Goal: Transaction & Acquisition: Purchase product/service

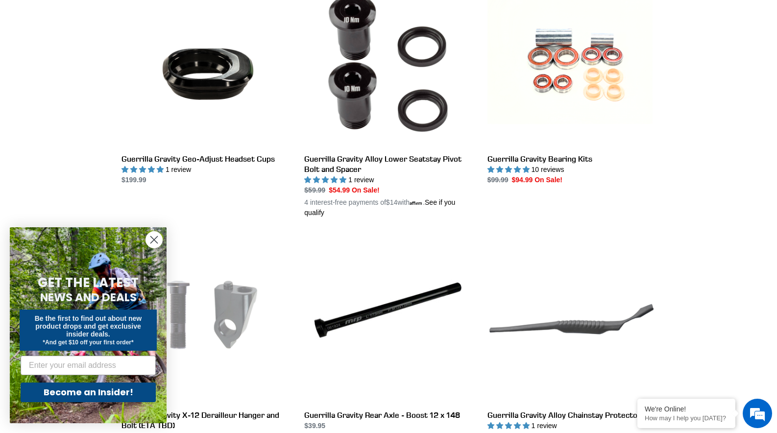
scroll to position [812, 0]
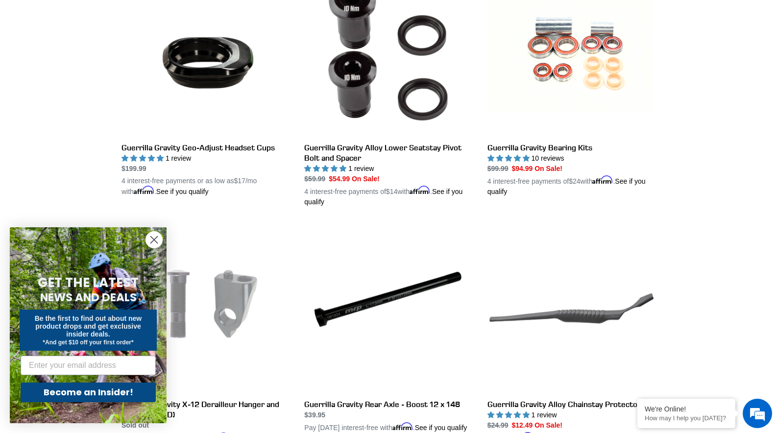
click at [730, 205] on div "Collection: Guerrilla Gravity Service Parts & Gear Filter by All products GG Sw…" at bounding box center [388, 322] width 777 height 2132
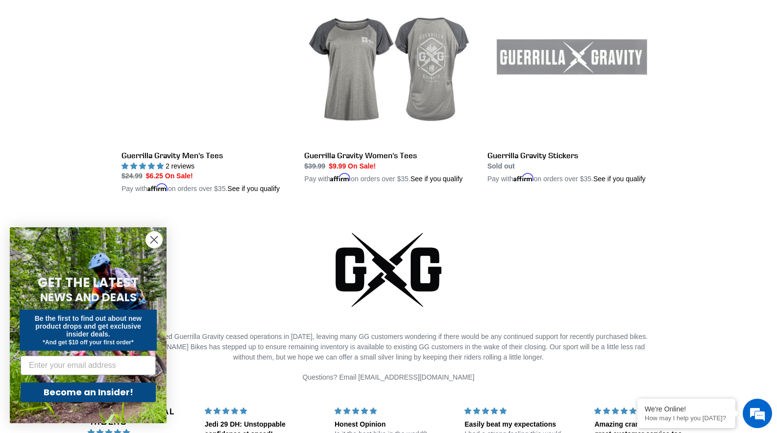
scroll to position [1401, 0]
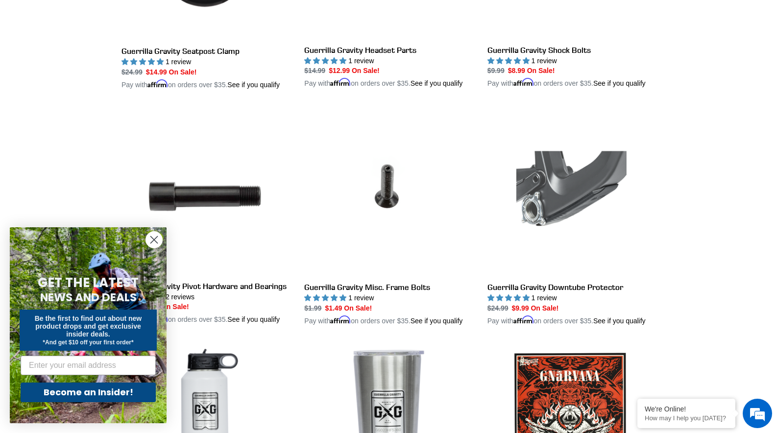
click at [151, 242] on icon "Close dialog" at bounding box center [154, 240] width 7 height 7
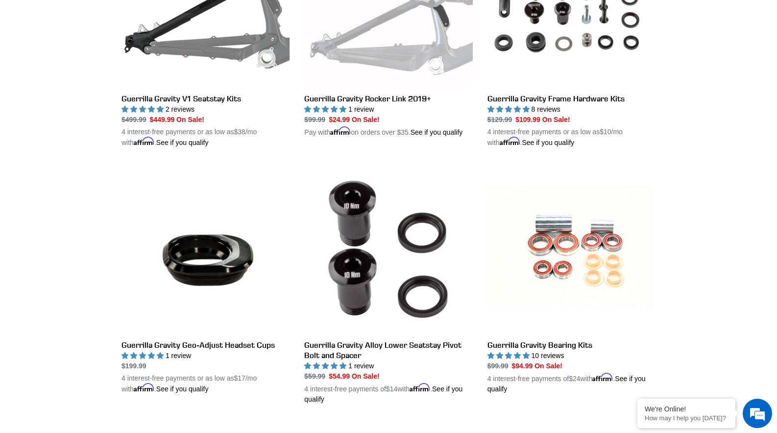
scroll to position [590, 0]
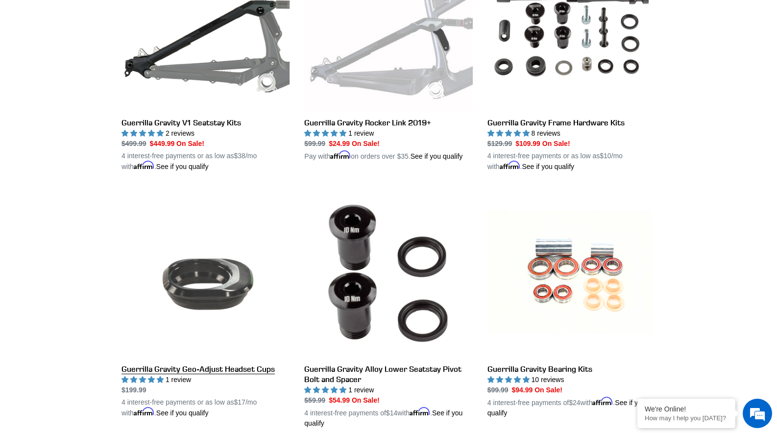
click at [203, 288] on link "Guerrilla Gravity Geo-Adjust Headset Cups" at bounding box center [205, 303] width 168 height 229
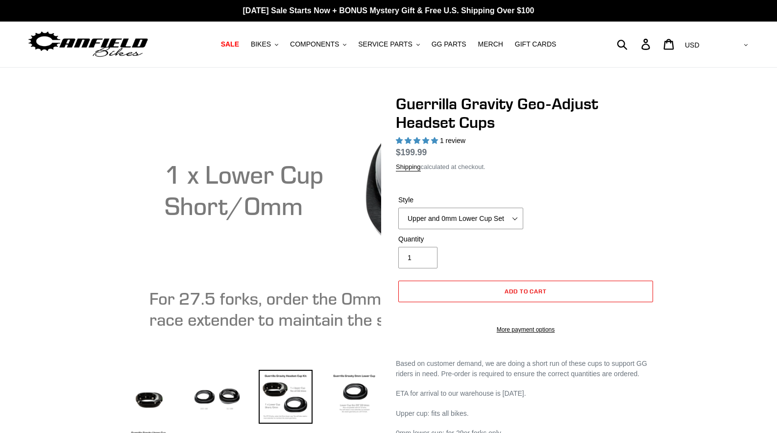
select select "highest-rating"
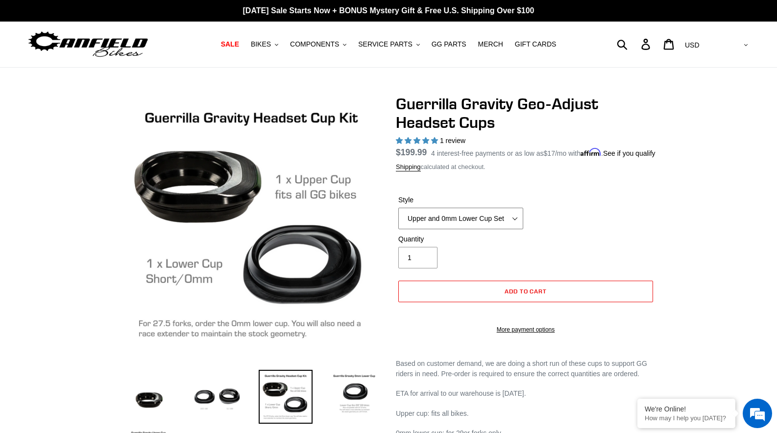
click at [484, 229] on select "Upper and 0mm Lower Cup Set Upper Cup 0mm Lower Cup 15mm Lower Cup (No longer a…" at bounding box center [460, 219] width 125 height 22
select select "0mm Lower Cup"
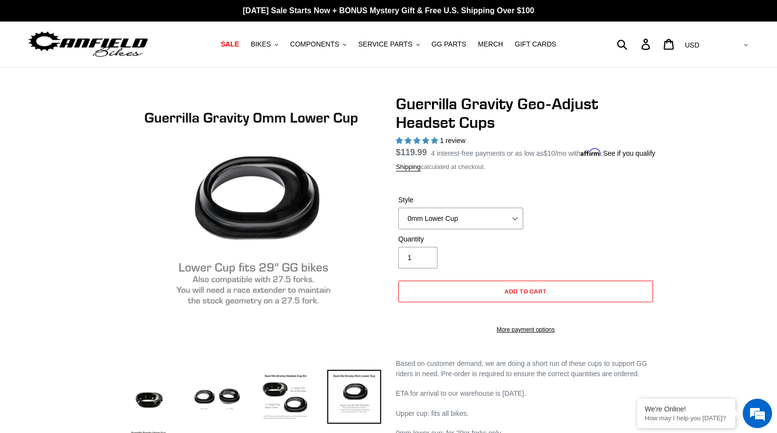
click at [608, 234] on div "Style Upper and 0mm Lower Cup Set Upper Cup 0mm Lower Cup 15mm Lower Cup (No lo…" at bounding box center [526, 214] width 260 height 39
click at [511, 295] on span "Add to cart" at bounding box center [525, 291] width 43 height 7
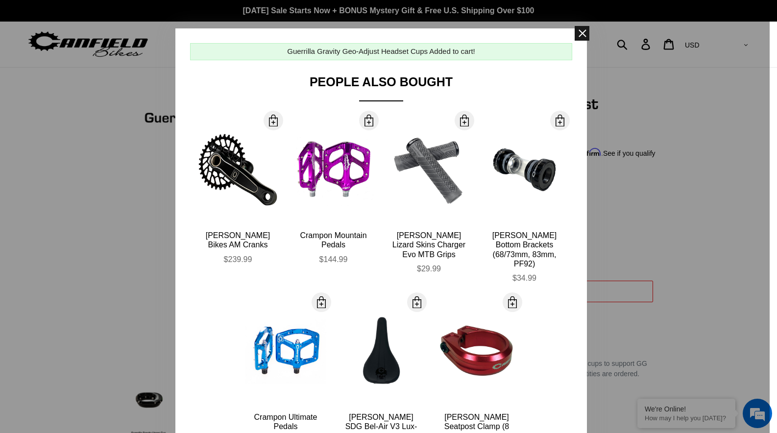
click at [576, 31] on span at bounding box center [582, 33] width 15 height 15
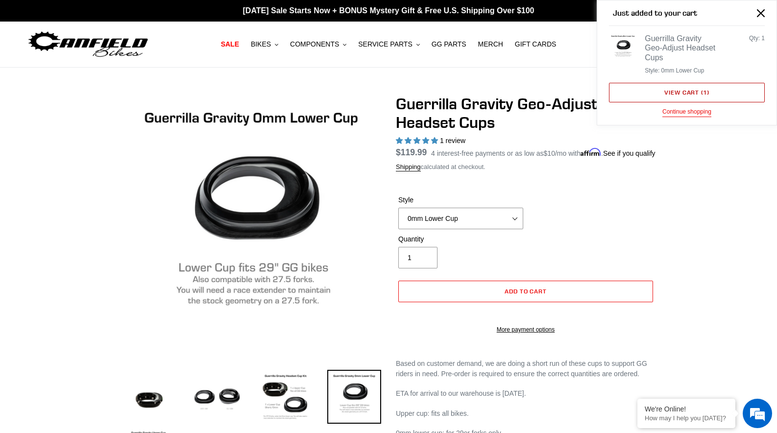
click at [678, 93] on link "View cart ( 1 )" at bounding box center [687, 93] width 156 height 20
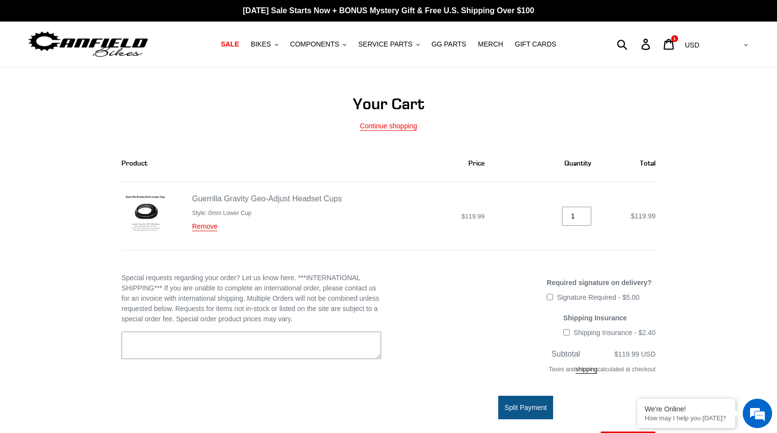
scroll to position [72, 0]
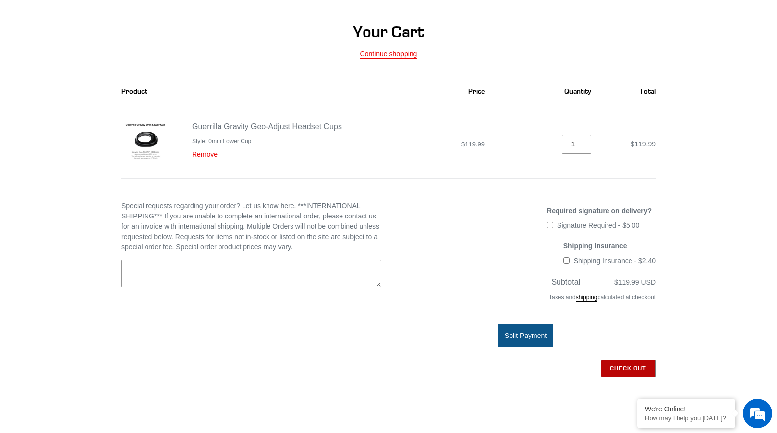
click at [622, 363] on input "Check out" at bounding box center [627, 369] width 55 height 18
